Goal: Task Accomplishment & Management: Manage account settings

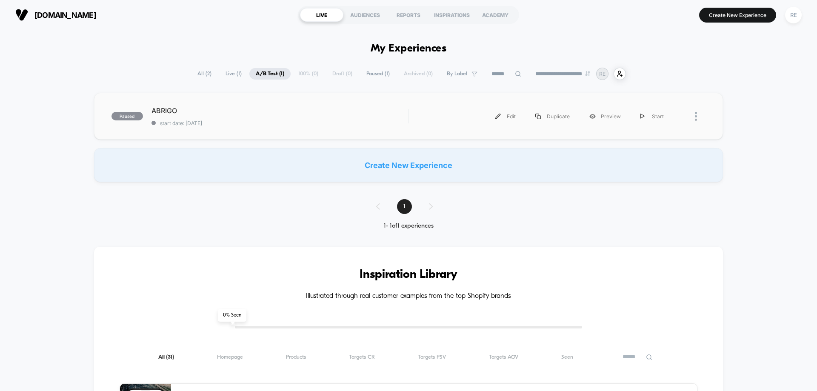
click at [690, 121] on div at bounding box center [689, 116] width 32 height 19
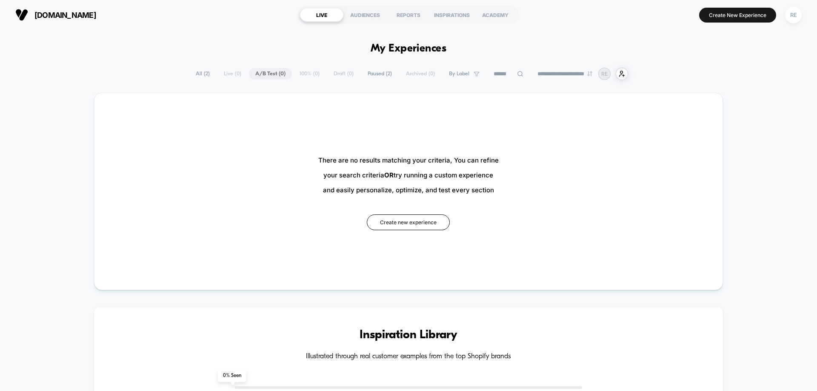
click at [364, 70] on span "Paused ( 2 )" at bounding box center [379, 73] width 37 height 11
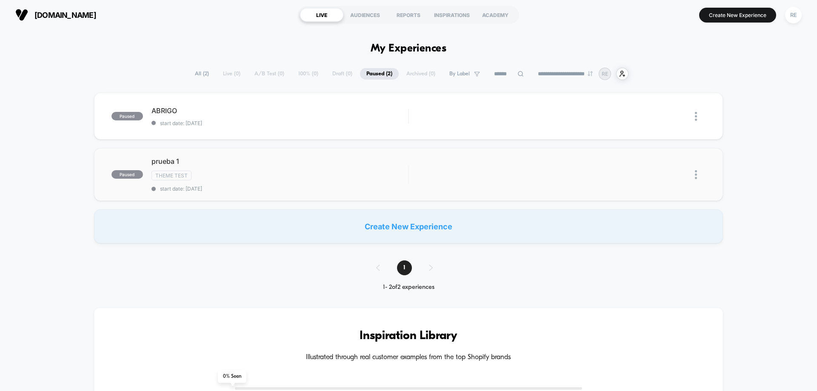
click at [695, 172] on img at bounding box center [696, 174] width 2 height 9
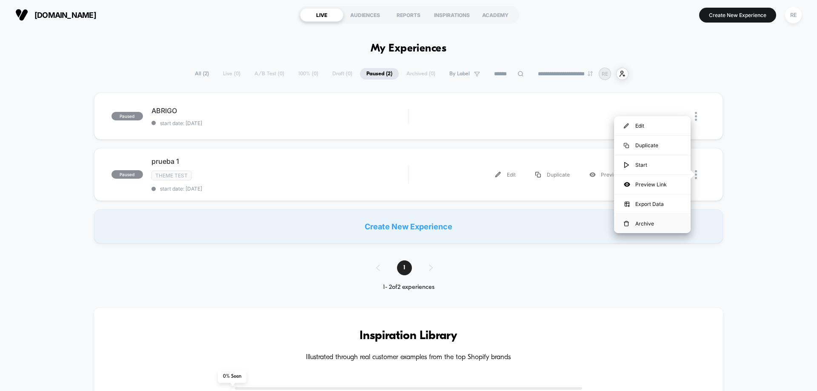
click at [665, 227] on div "Archive" at bounding box center [652, 223] width 77 height 19
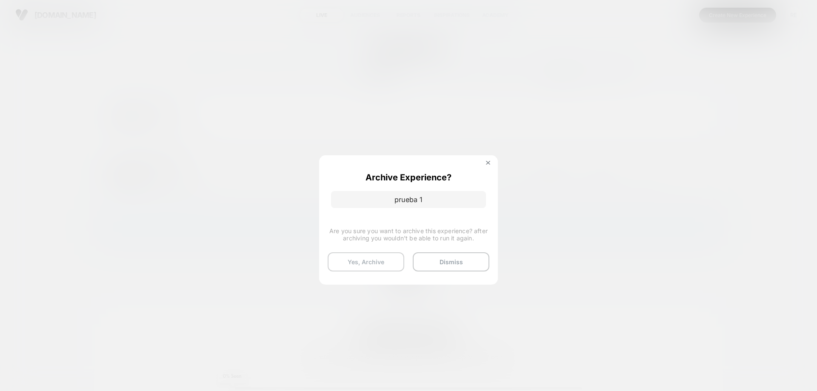
drag, startPoint x: 362, startPoint y: 262, endPoint x: 392, endPoint y: 267, distance: 30.1
click at [392, 267] on button "Yes, Archive" at bounding box center [366, 261] width 77 height 19
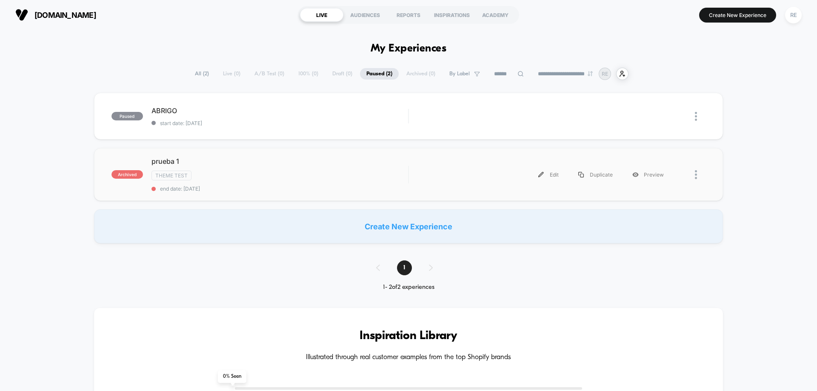
click at [691, 177] on div at bounding box center [689, 174] width 32 height 19
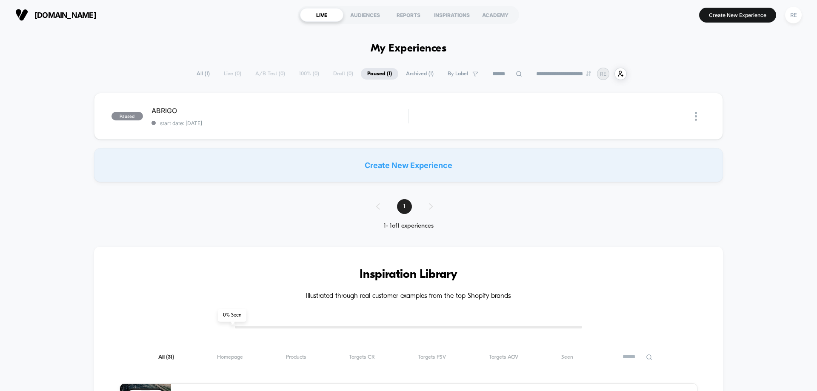
click at [422, 70] on span "Archived ( 1 )" at bounding box center [419, 73] width 40 height 11
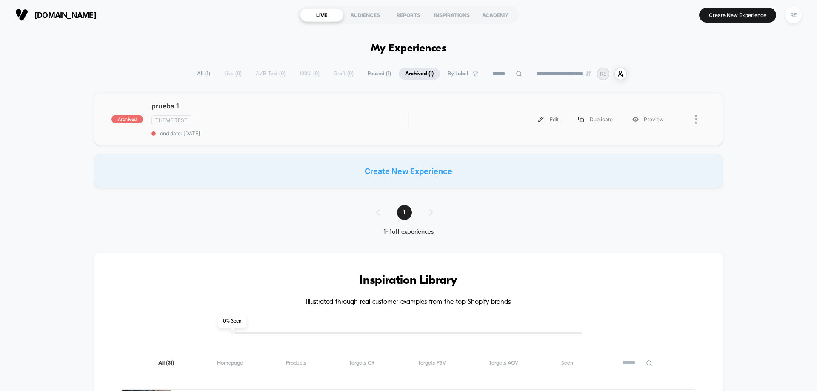
click at [700, 117] on div at bounding box center [700, 119] width 11 height 19
click at [654, 151] on div "Delete" at bounding box center [652, 148] width 77 height 19
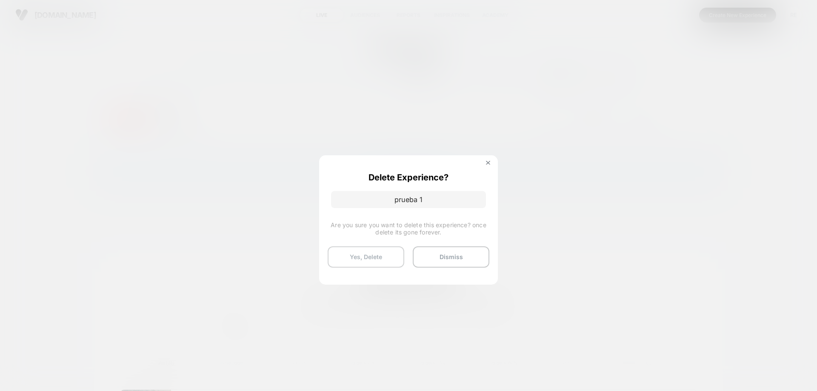
click at [381, 263] on button "Yes, Delete" at bounding box center [366, 256] width 77 height 21
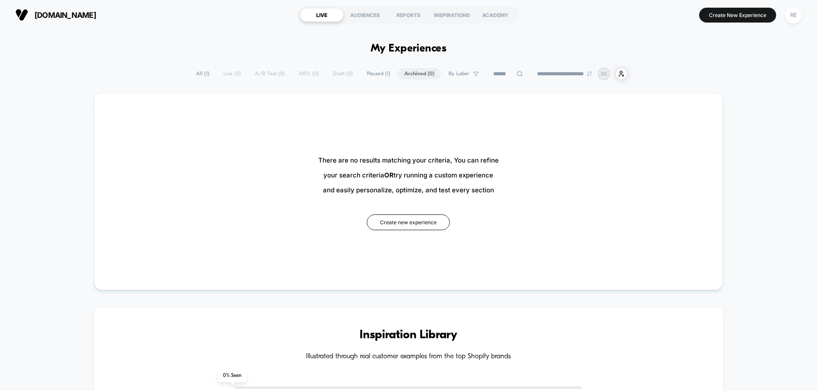
click at [360, 74] on span "Paused ( 1 )" at bounding box center [378, 73] width 36 height 11
